Goal: Transaction & Acquisition: Register for event/course

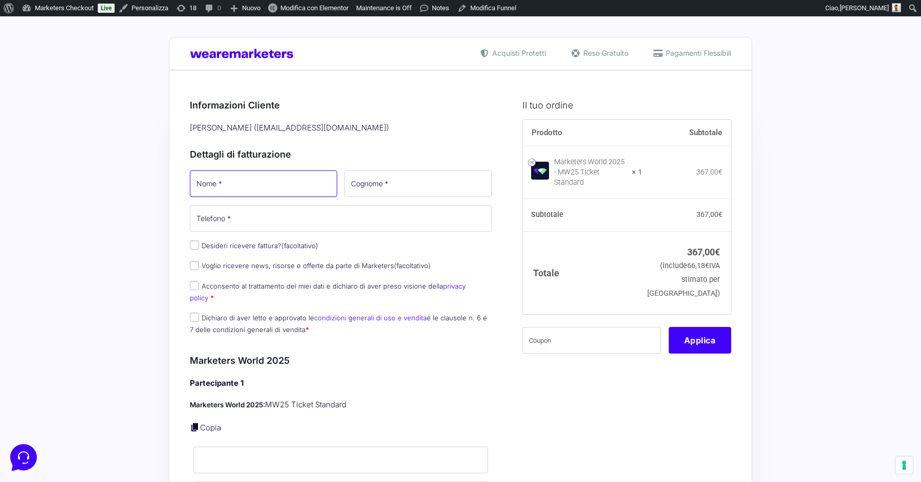
click at [211, 180] on input "Nome *" at bounding box center [263, 183] width 147 height 27
type input "[PERSON_NAME]"
click at [421, 182] on input "Cognome *" at bounding box center [417, 183] width 147 height 27
type input "Ferrari"
click at [590, 335] on input "text" at bounding box center [591, 340] width 139 height 27
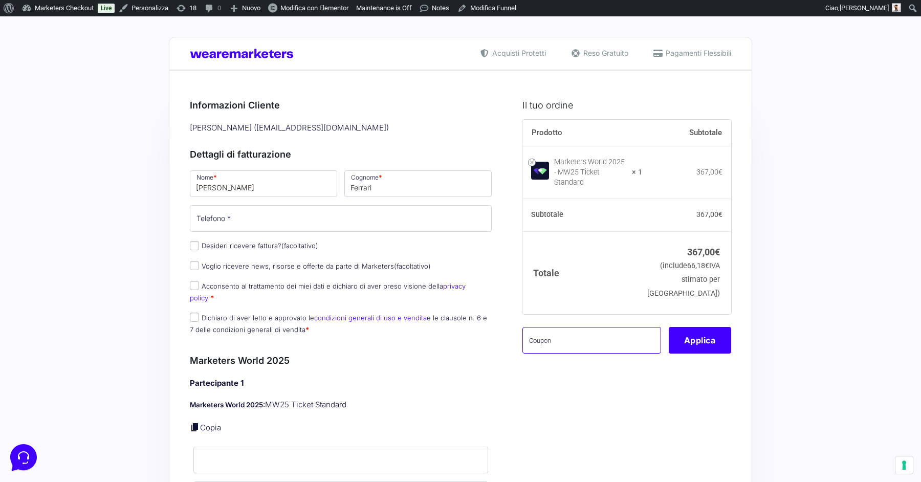
paste input "MRK100OFFMWTEST"
type input "MRK100OFFMWTEST"
click at [698, 336] on button "Applica" at bounding box center [699, 340] width 62 height 27
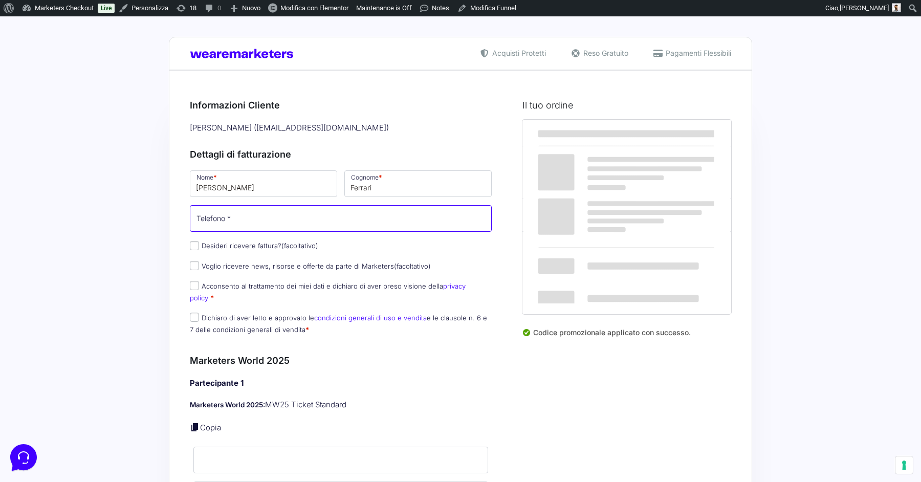
click at [244, 229] on input "Telefono *" at bounding box center [341, 218] width 302 height 27
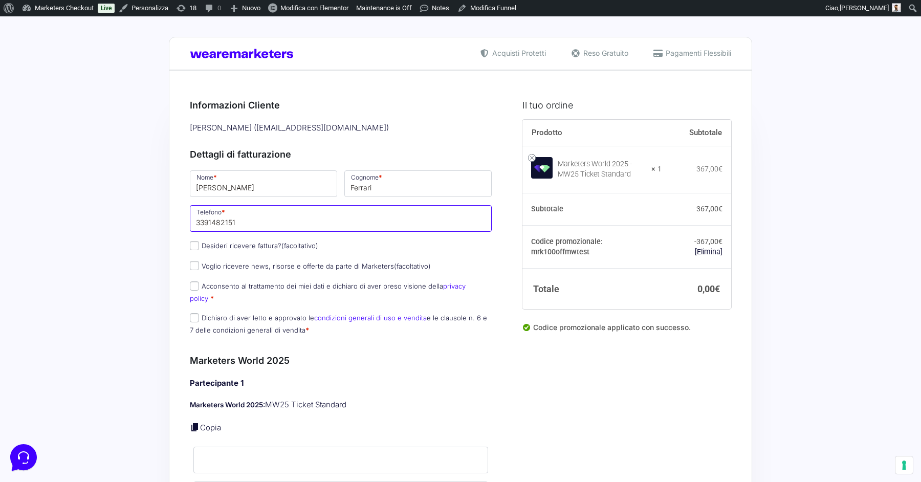
type input "3391482151"
click at [194, 284] on input "Acconsento al trattamento dei miei dati e dichiaro di aver preso visione della …" at bounding box center [194, 285] width 9 height 9
checkbox input "true"
click at [195, 313] on input "Dichiaro di aver letto e approvato le condizioni generali di uso e vendita e le…" at bounding box center [194, 317] width 9 height 9
checkbox input "true"
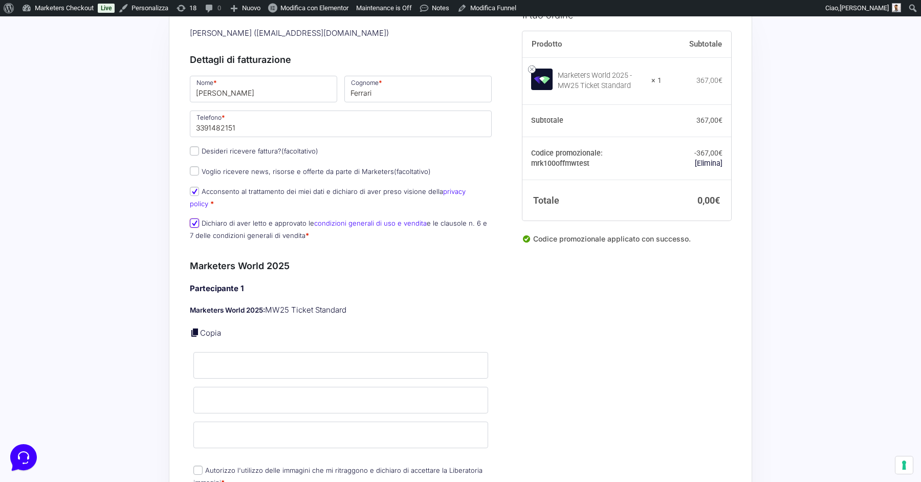
scroll to position [174, 0]
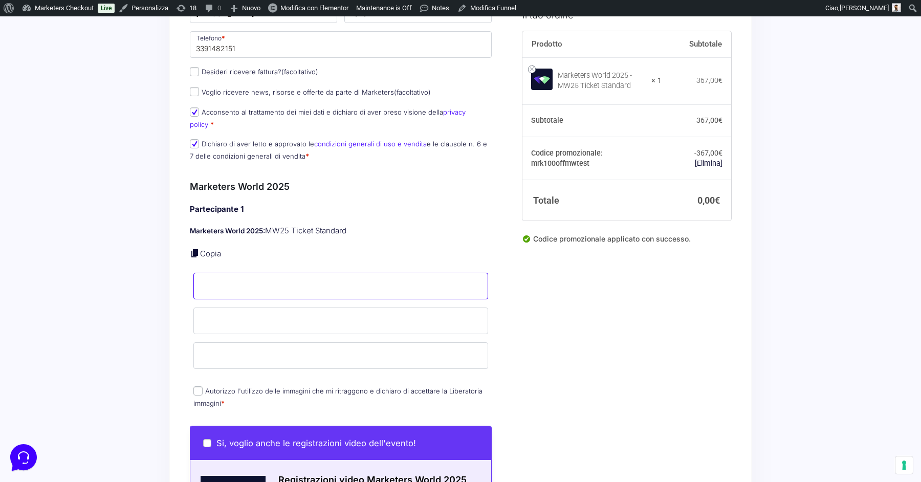
click at [311, 277] on input "Nome *" at bounding box center [340, 286] width 295 height 27
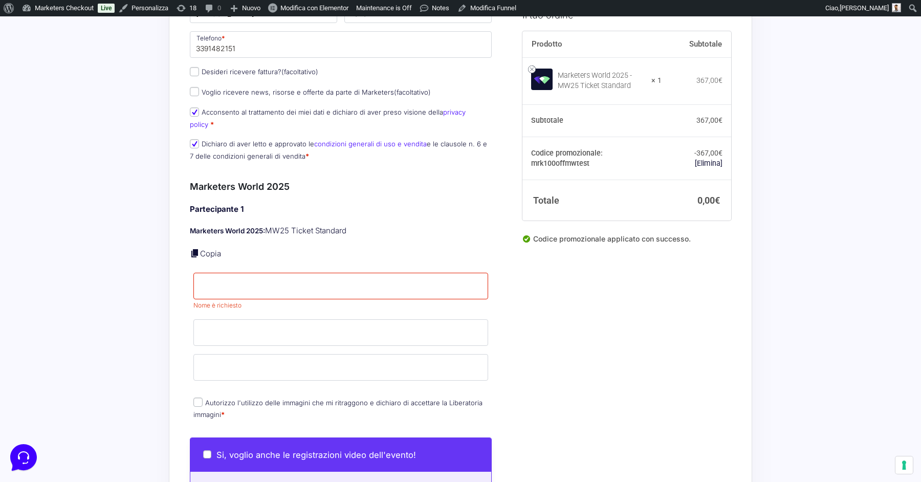
click at [369, 228] on div "Partecipante 1 Marketers World 2025: MW25 Ticket Standard Copia Nome * Nome è r…" at bounding box center [341, 313] width 302 height 218
click at [242, 273] on input "Nome *" at bounding box center [340, 286] width 295 height 27
type input "[PERSON_NAME]"
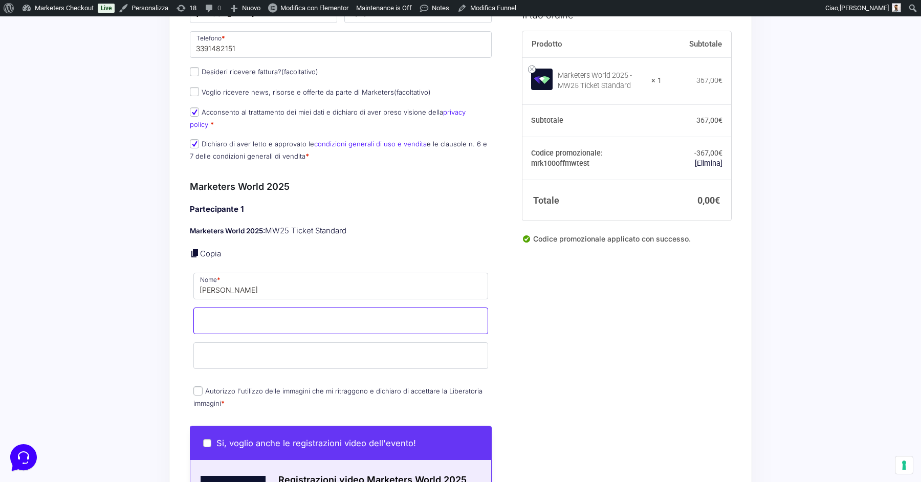
click at [239, 319] on input "Cognome *" at bounding box center [340, 320] width 295 height 27
type input "Ferrari"
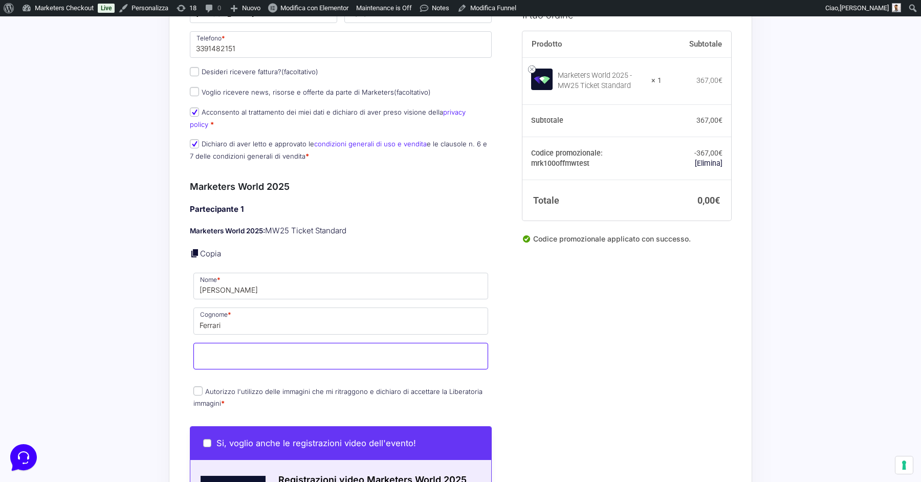
click at [240, 349] on input "Email *" at bounding box center [340, 356] width 295 height 27
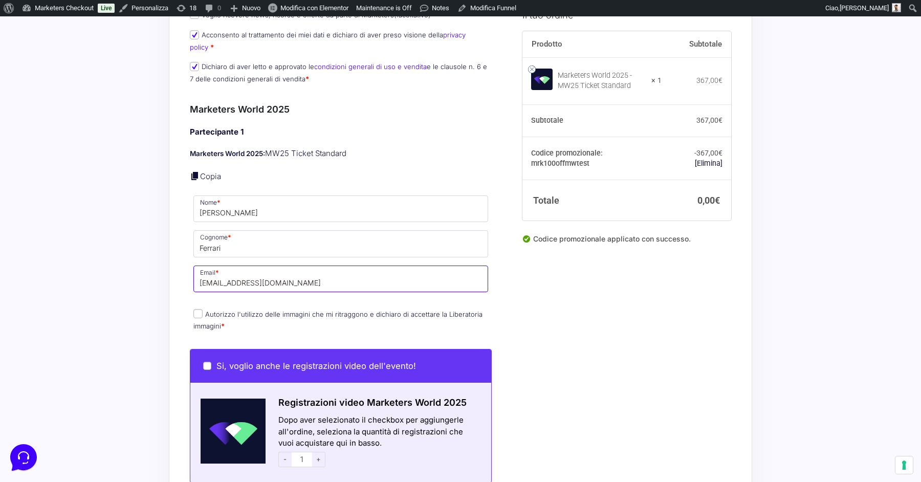
scroll to position [270, 0]
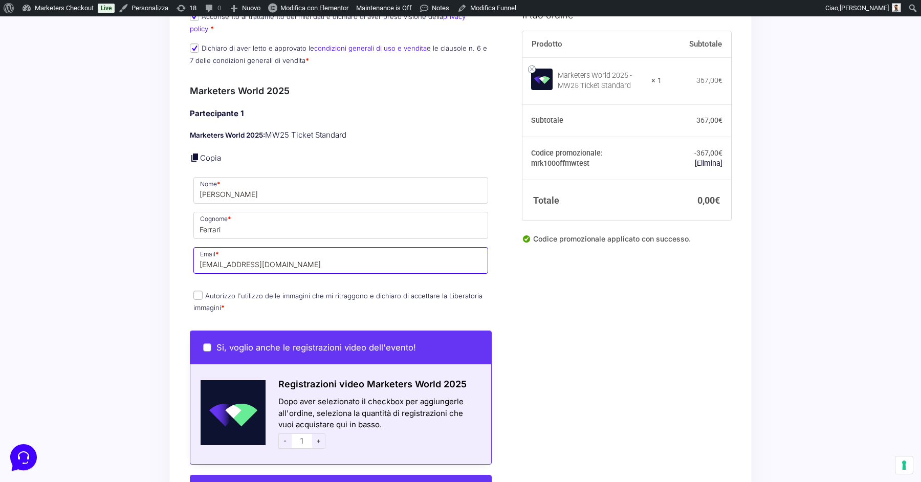
type input "[EMAIL_ADDRESS][DOMAIN_NAME]"
click at [196, 290] on input "Autorizzo l'utilizzo delle immagini che mi ritraggono e dichiaro di accettare l…" at bounding box center [197, 294] width 9 height 9
checkbox input "true"
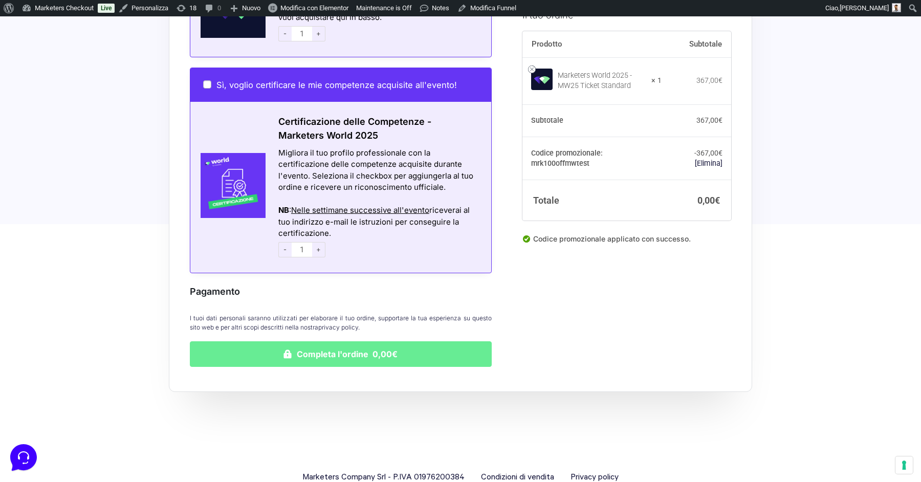
scroll to position [689, 0]
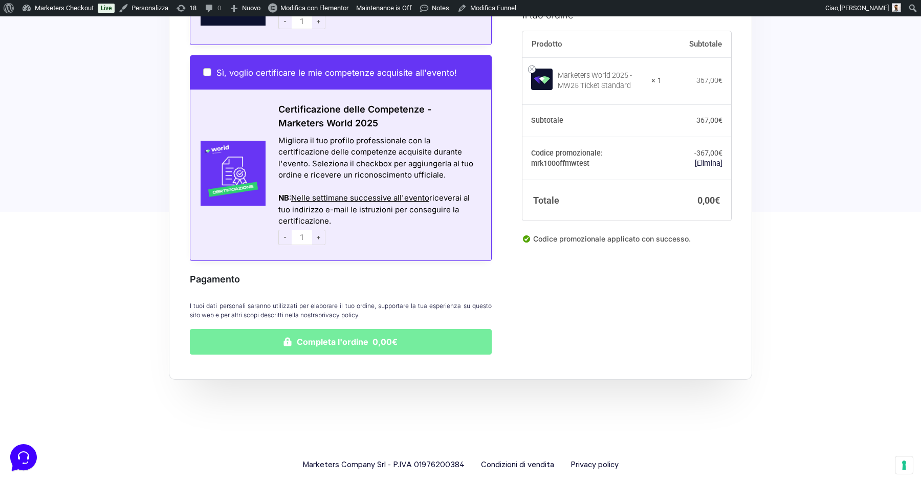
click at [371, 329] on button "Completa l'ordine 0,00€" at bounding box center [341, 342] width 302 height 26
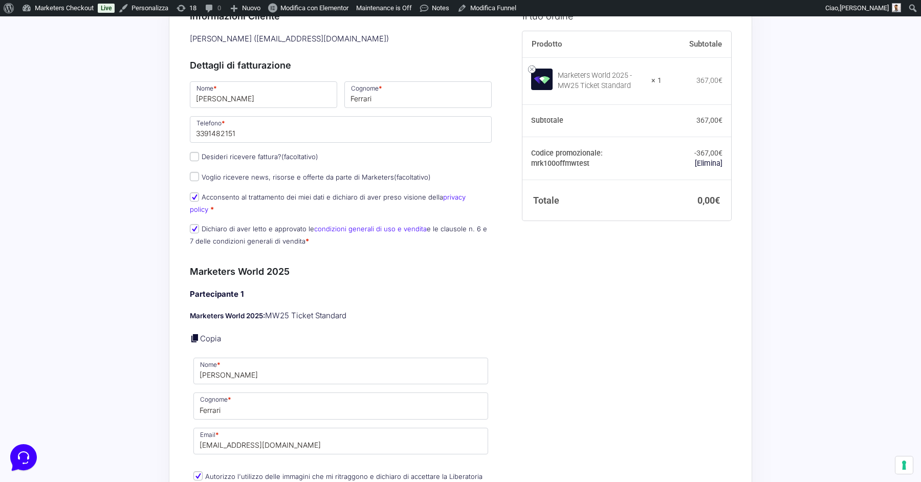
scroll to position [172, 0]
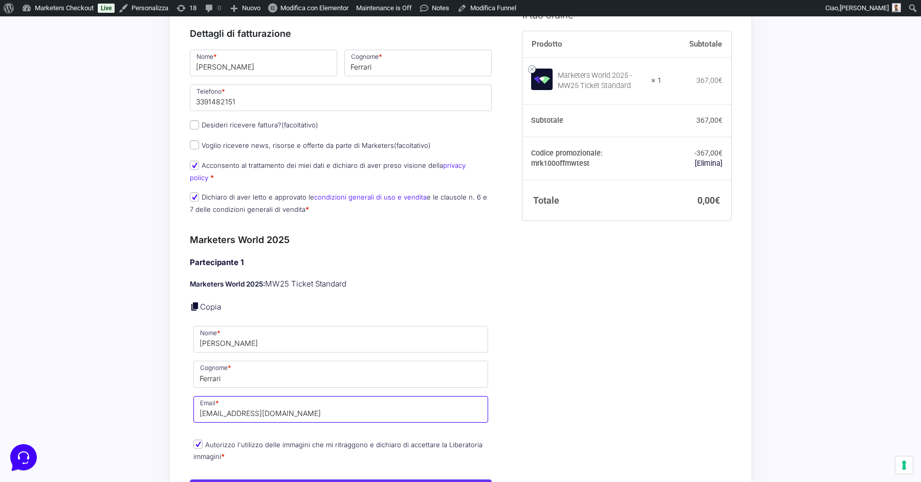
click at [286, 396] on input "[EMAIL_ADDRESS][DOMAIN_NAME]" at bounding box center [340, 409] width 295 height 27
click at [198, 399] on input "[EMAIL_ADDRESS][DOMAIN_NAME]" at bounding box center [340, 409] width 295 height 27
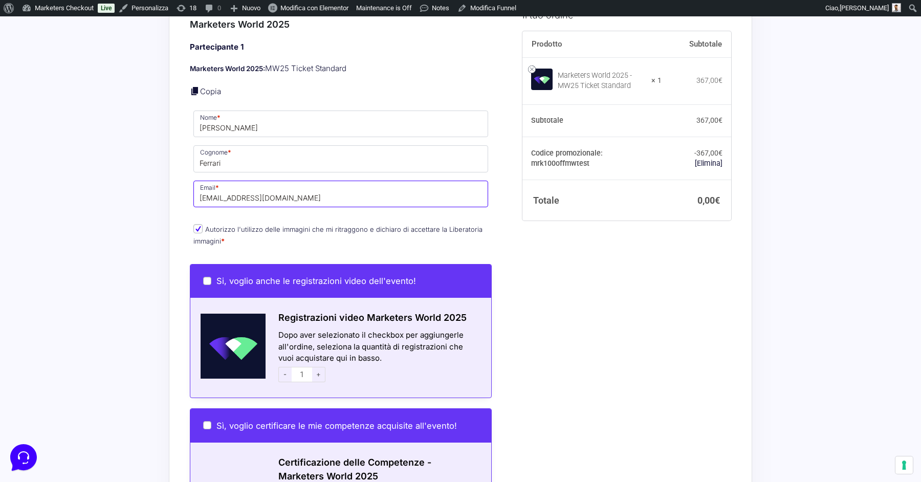
scroll to position [0, 0]
